Goal: Task Accomplishment & Management: Use online tool/utility

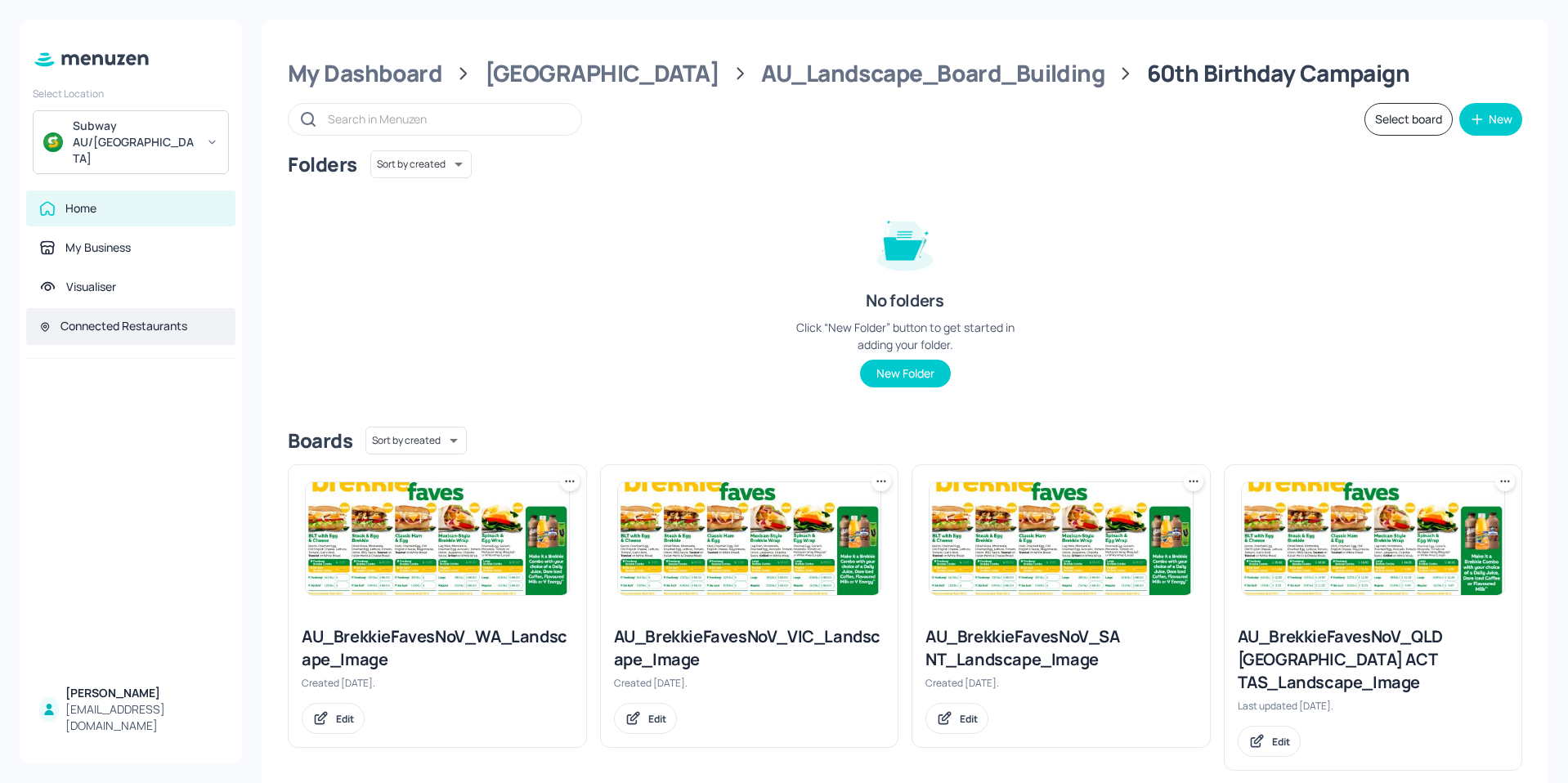
click at [76, 318] on div "Connected Restaurants" at bounding box center [124, 326] width 127 height 16
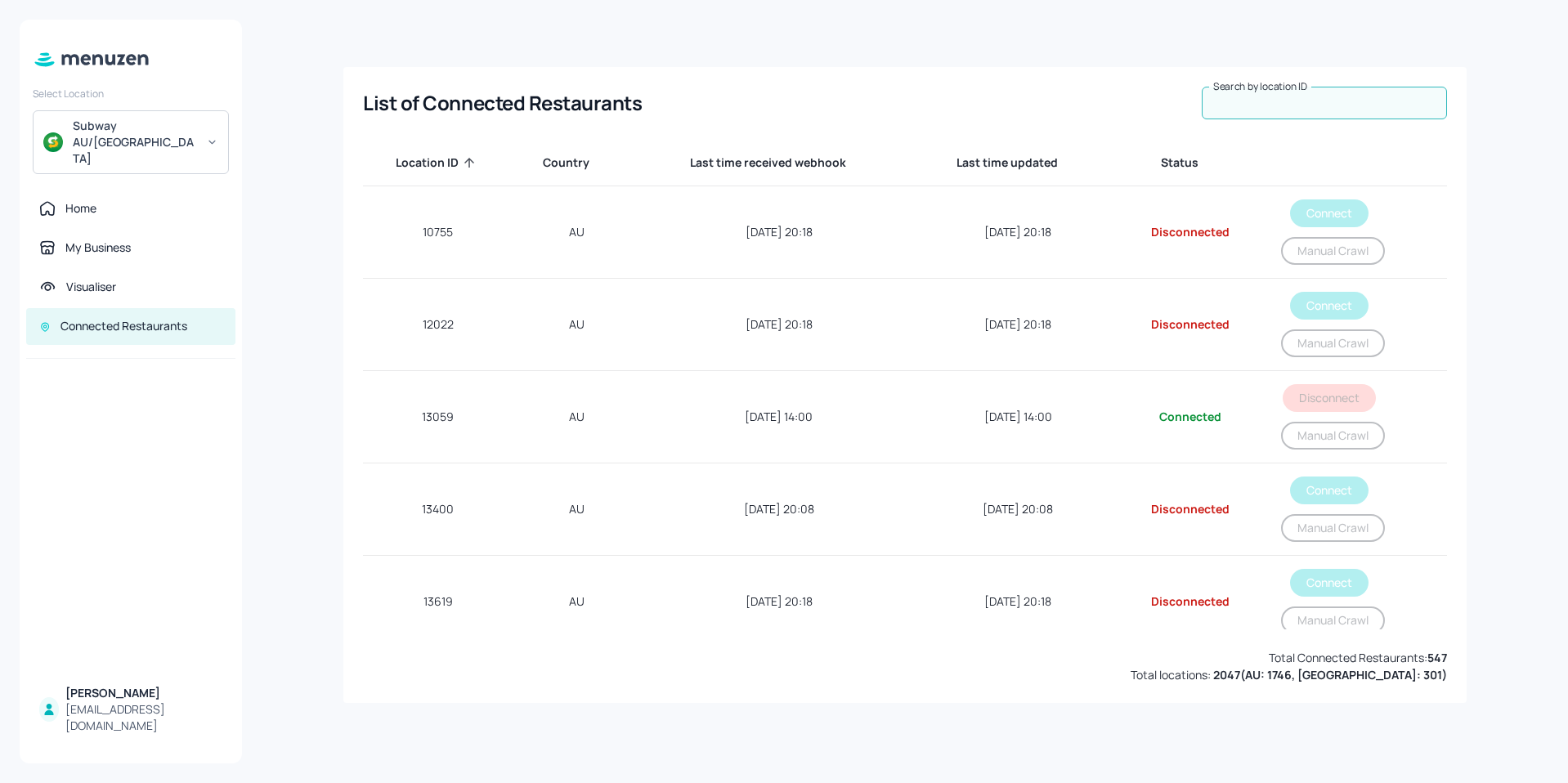
click at [1256, 104] on input "Search by location ID" at bounding box center [1324, 103] width 245 height 33
click at [1306, 115] on input "Search by location ID" at bounding box center [1324, 103] width 245 height 33
click at [1331, 109] on input "741" at bounding box center [1324, 103] width 245 height 33
click at [1244, 98] on input "741" at bounding box center [1324, 103] width 245 height 33
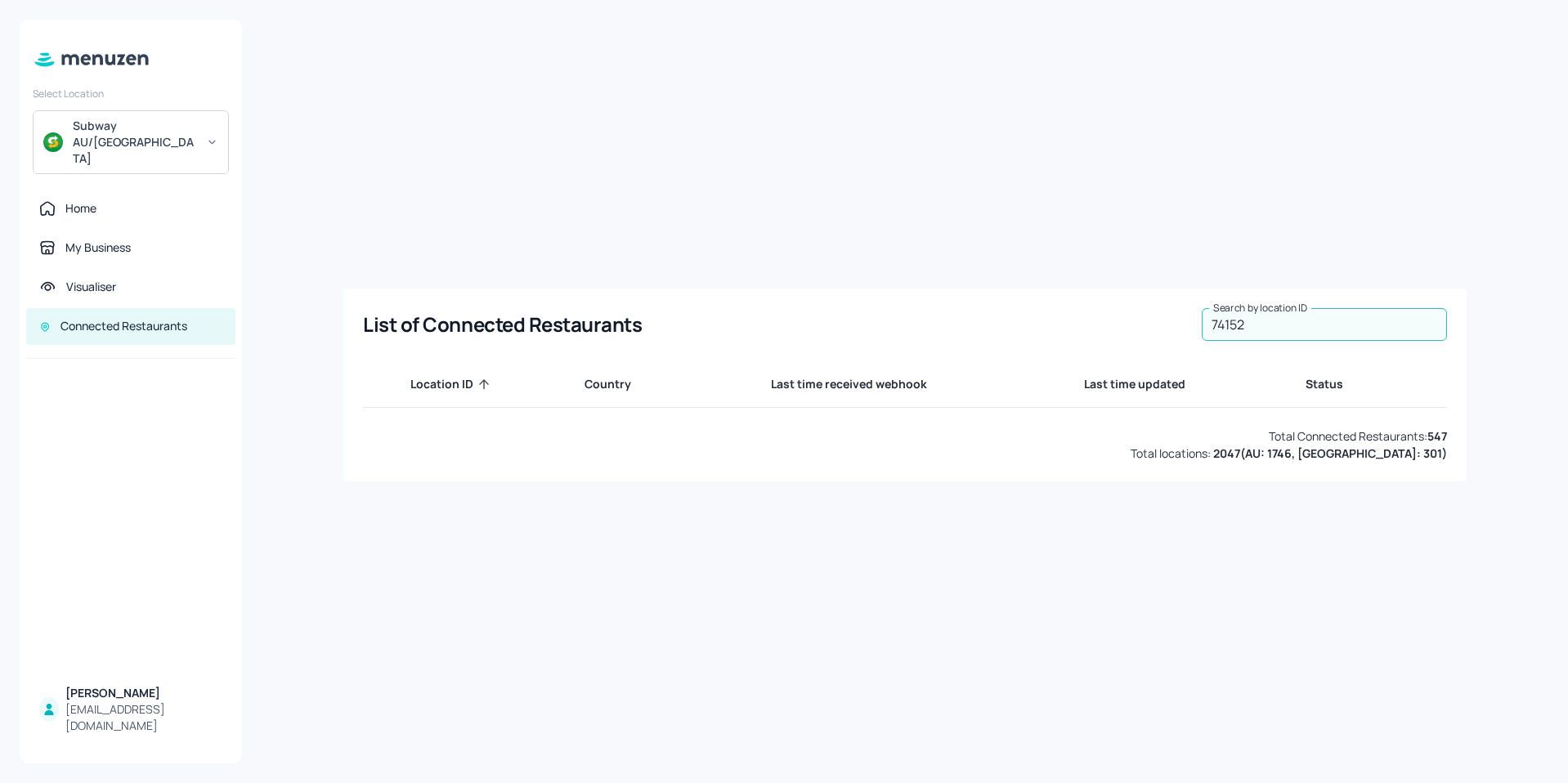
type input "74152"
click at [94, 201] on div "Home" at bounding box center [80, 208] width 31 height 16
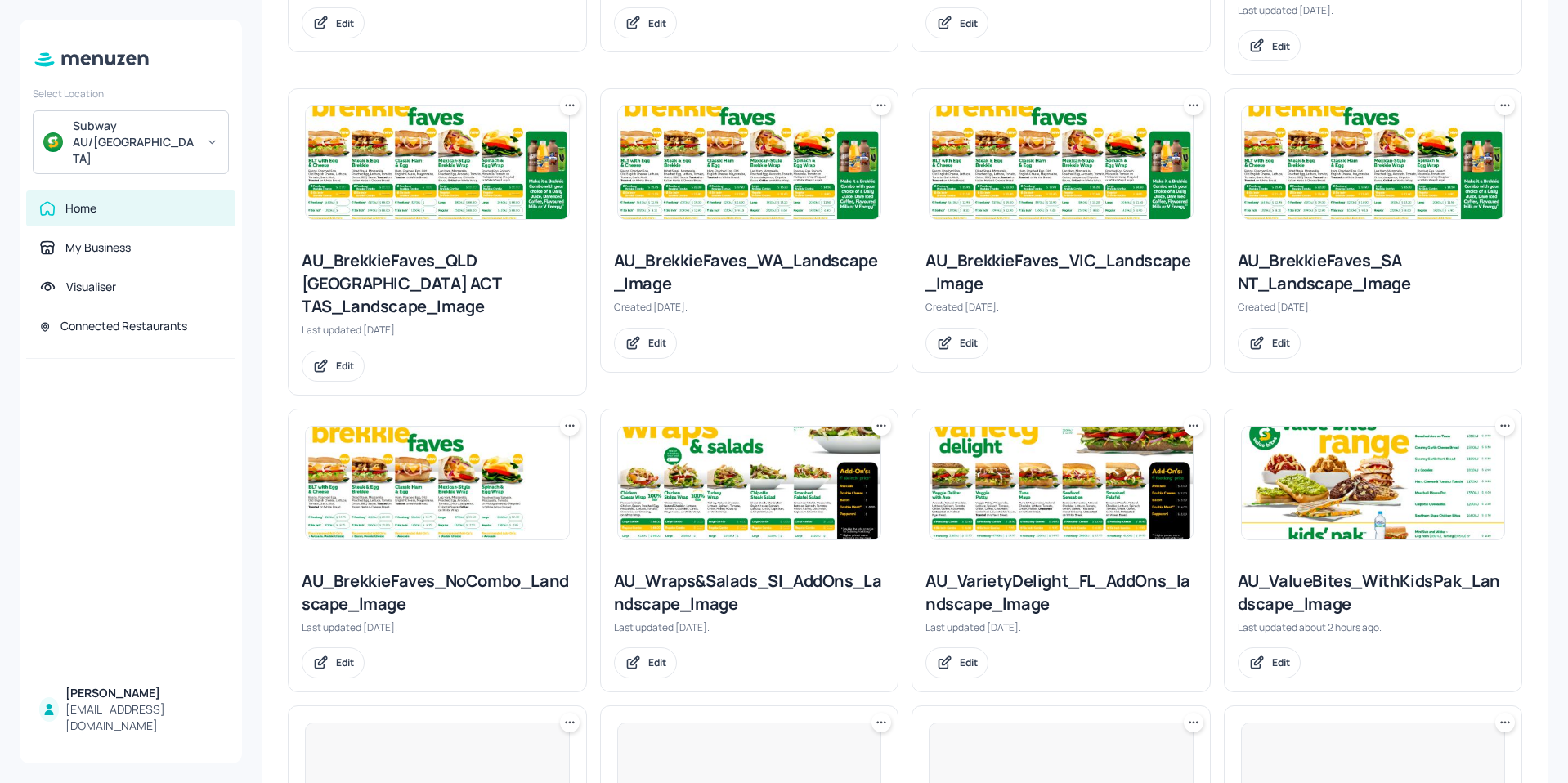
scroll to position [818, 0]
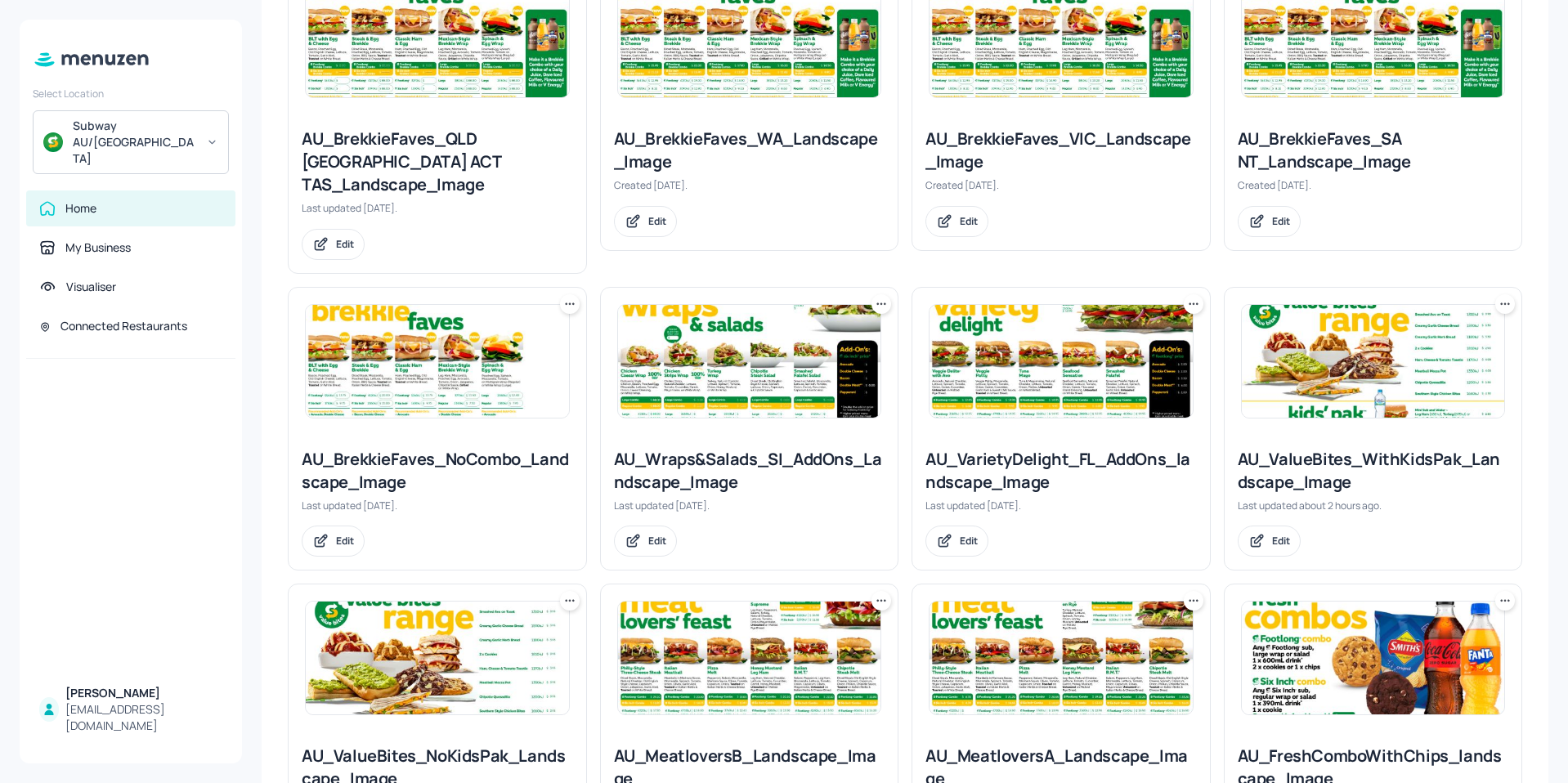
click at [699, 607] on img at bounding box center [750, 658] width 263 height 113
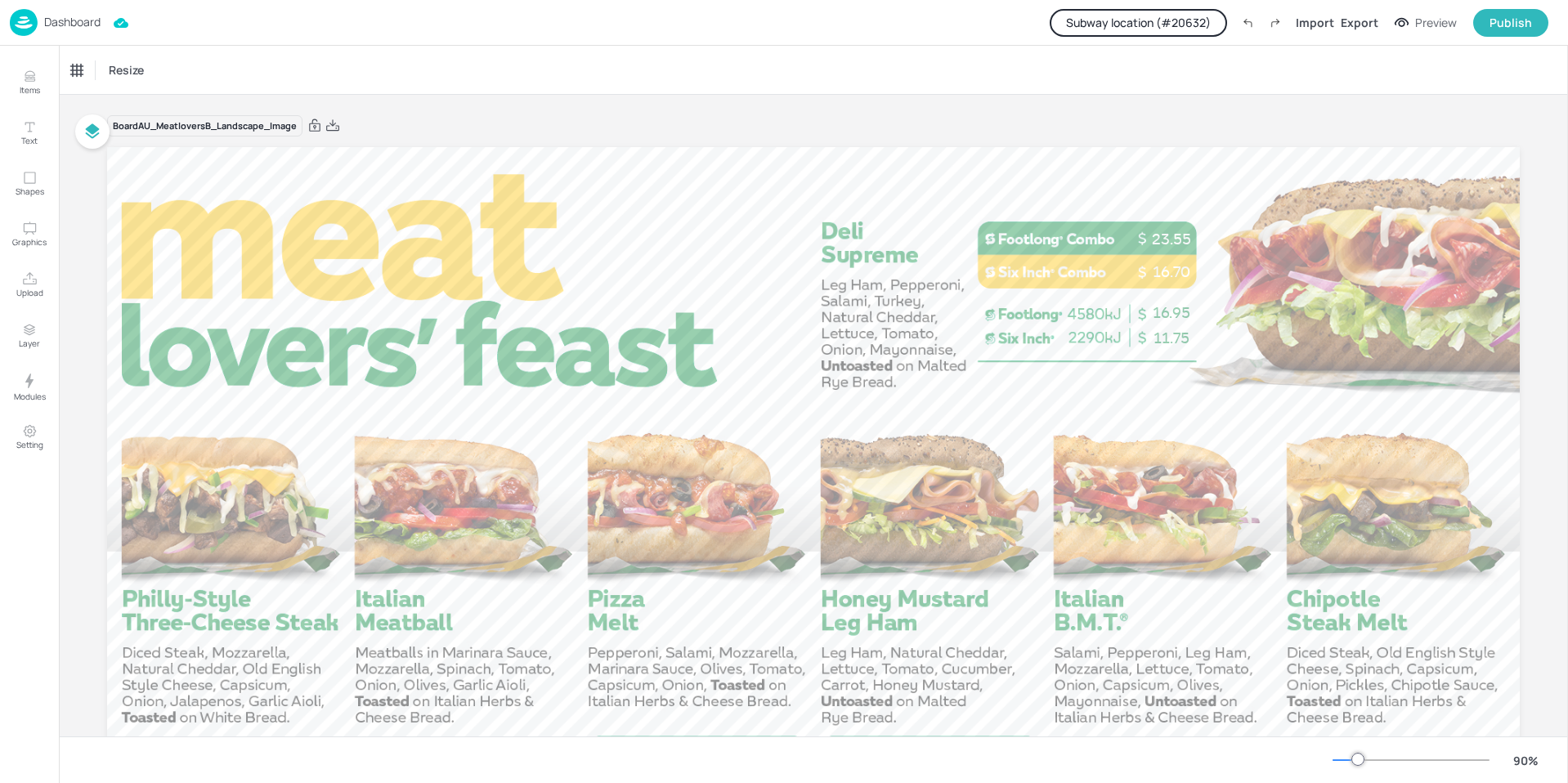
click at [1132, 29] on button "Subway location (# 20632 )" at bounding box center [1138, 22] width 177 height 27
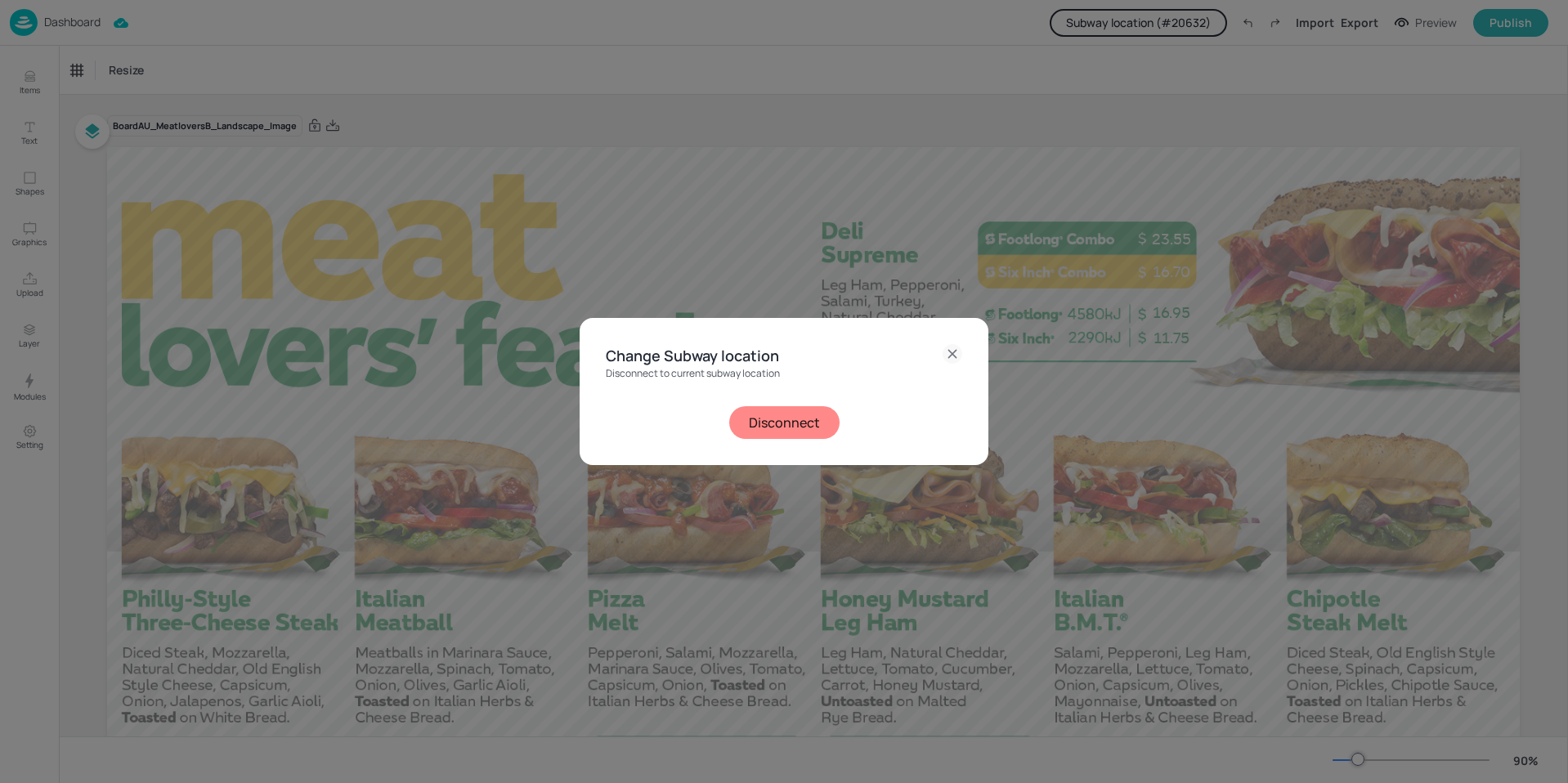
click at [779, 418] on button "Disconnect" at bounding box center [784, 422] width 111 height 33
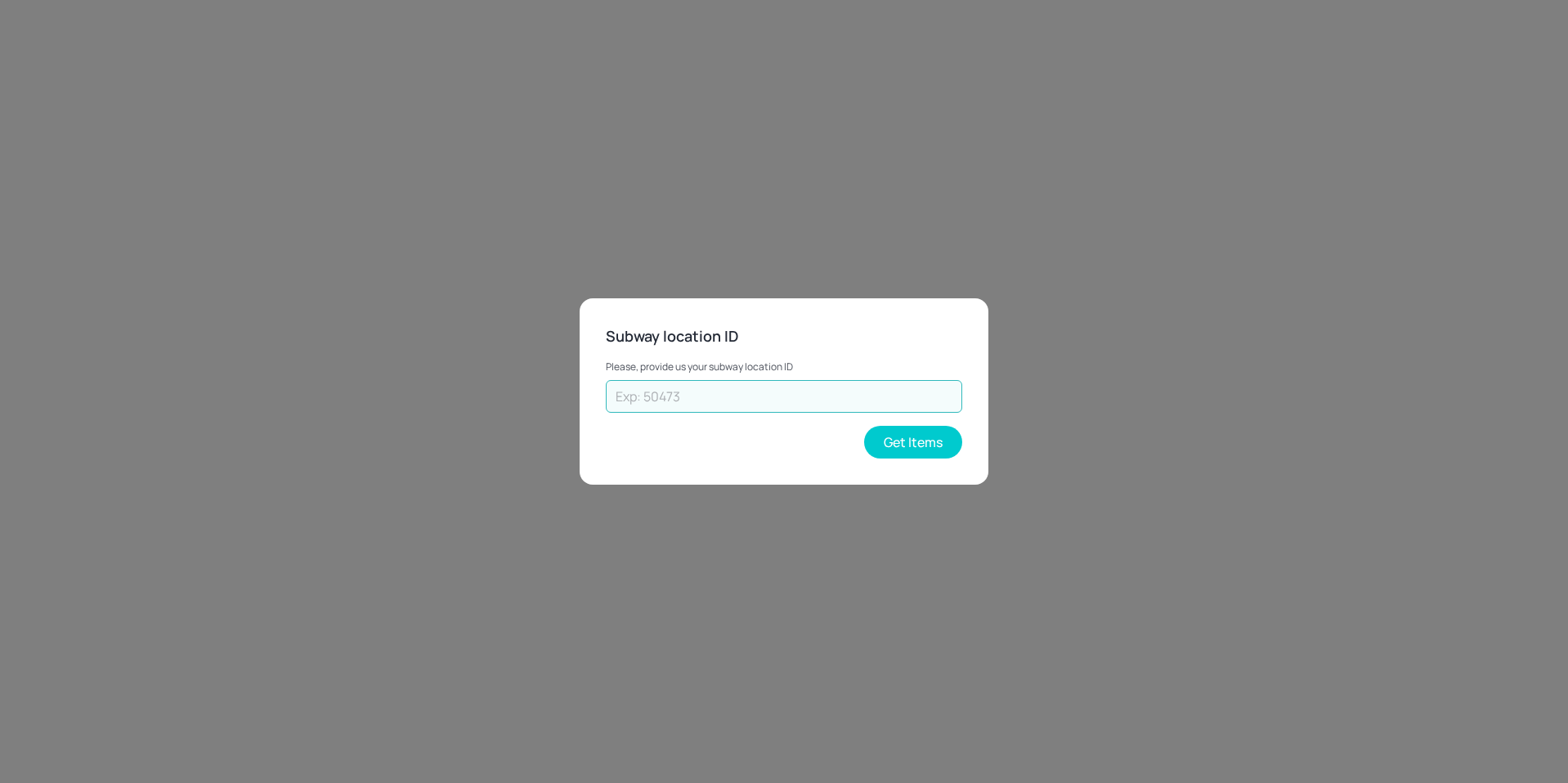
click at [745, 402] on input "text" at bounding box center [784, 397] width 357 height 33
click at [932, 450] on button "Get Items" at bounding box center [914, 442] width 98 height 33
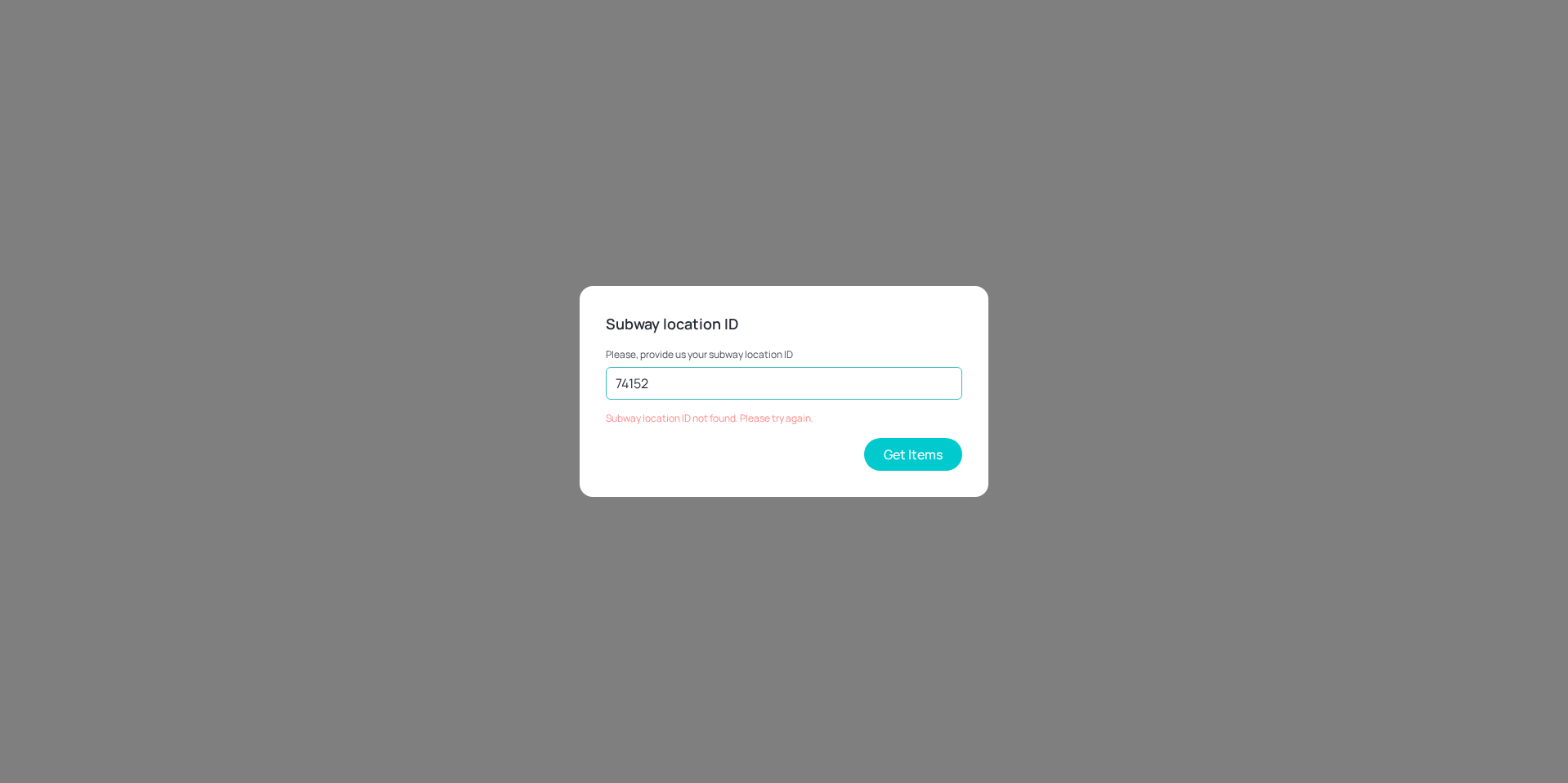
click at [813, 395] on input "74152" at bounding box center [784, 383] width 357 height 33
type input "28458"
click at [869, 454] on button "Get Items" at bounding box center [914, 454] width 98 height 33
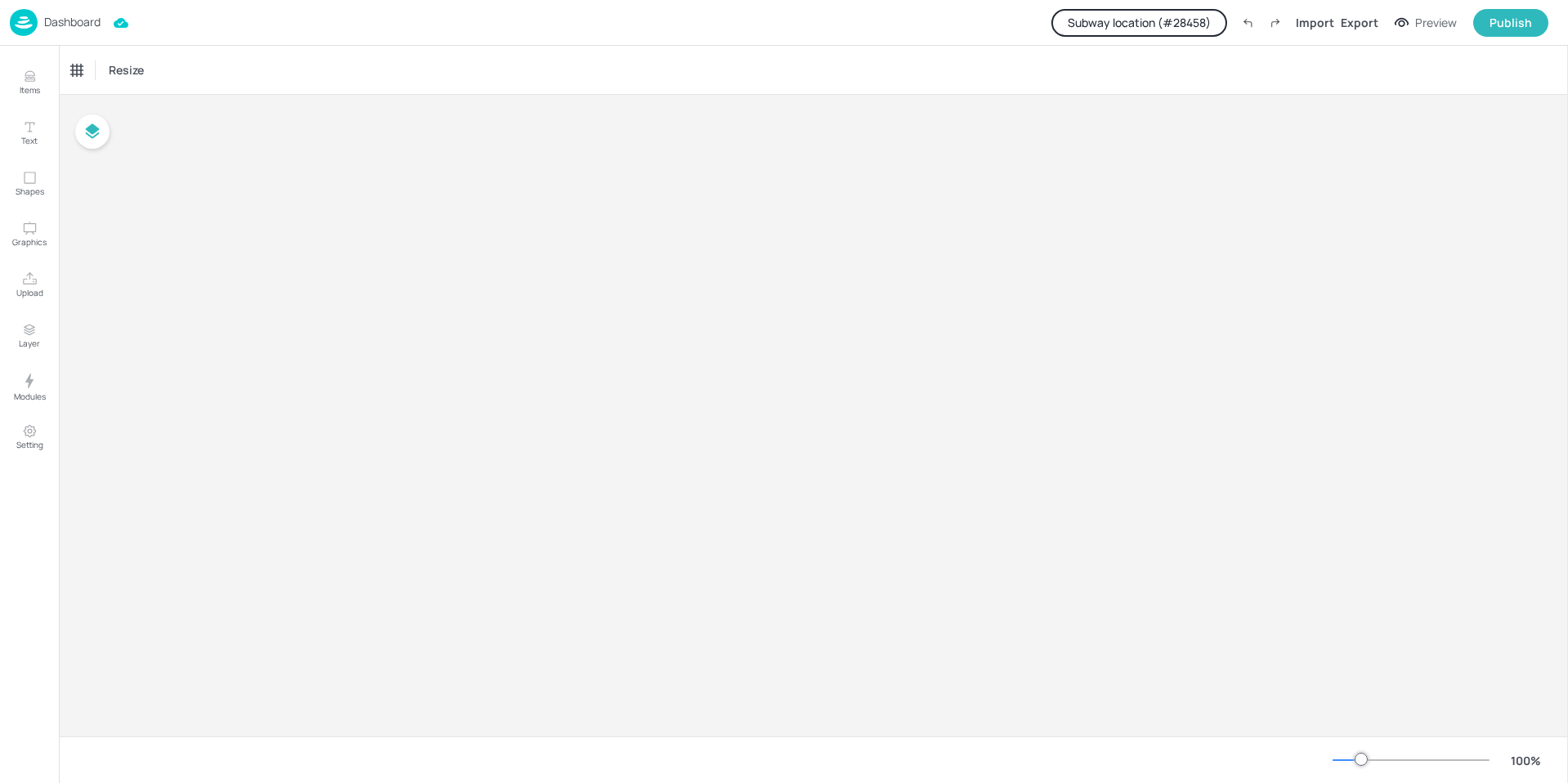
type input "$NZD - [GEOGRAPHIC_DATA]"
